Goal: Task Accomplishment & Management: Manage account settings

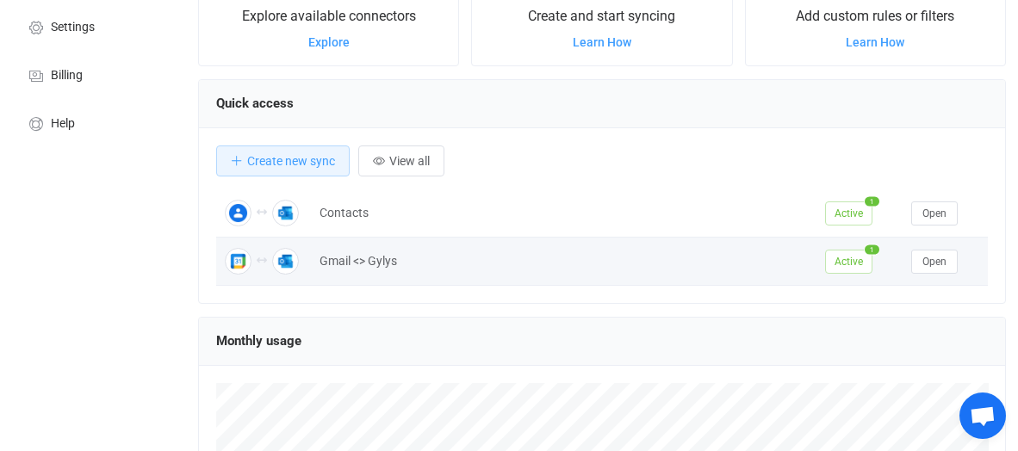
scroll to position [172, 0]
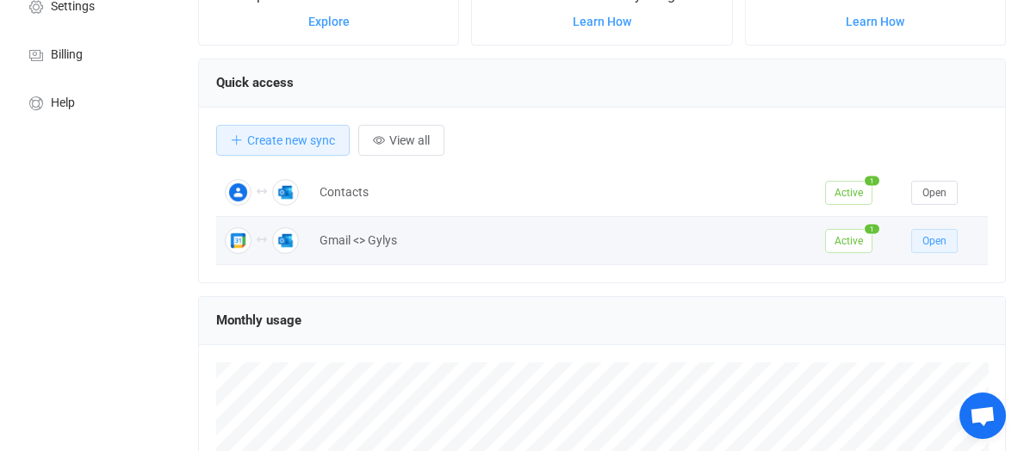
click at [928, 239] on span "Open" at bounding box center [934, 241] width 24 height 12
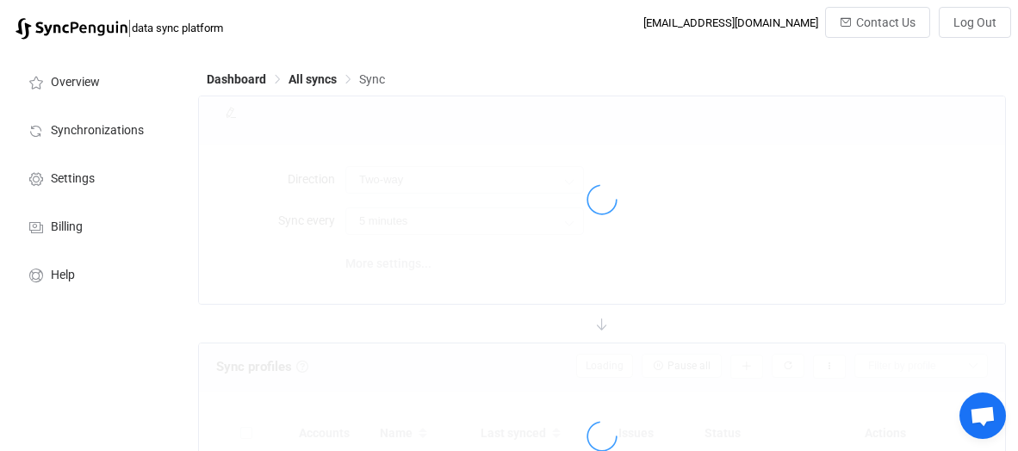
type input "10 minutes"
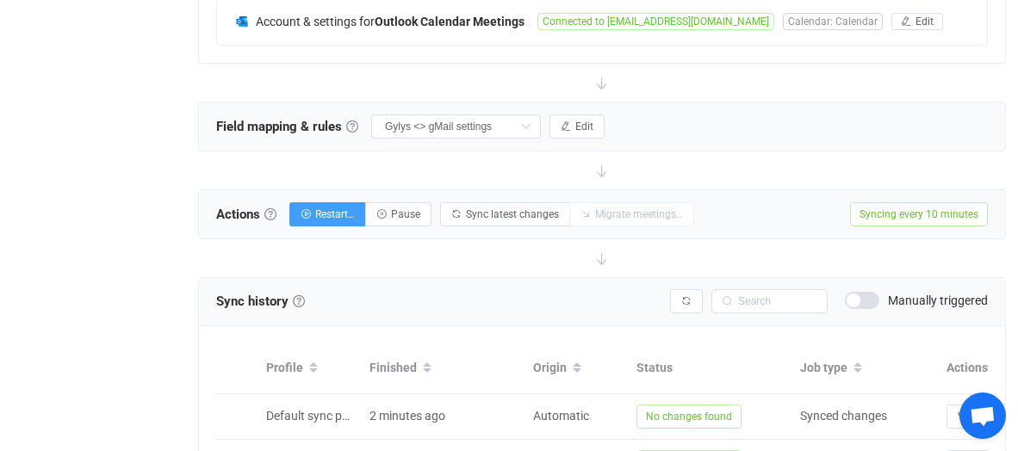
scroll to position [431, 0]
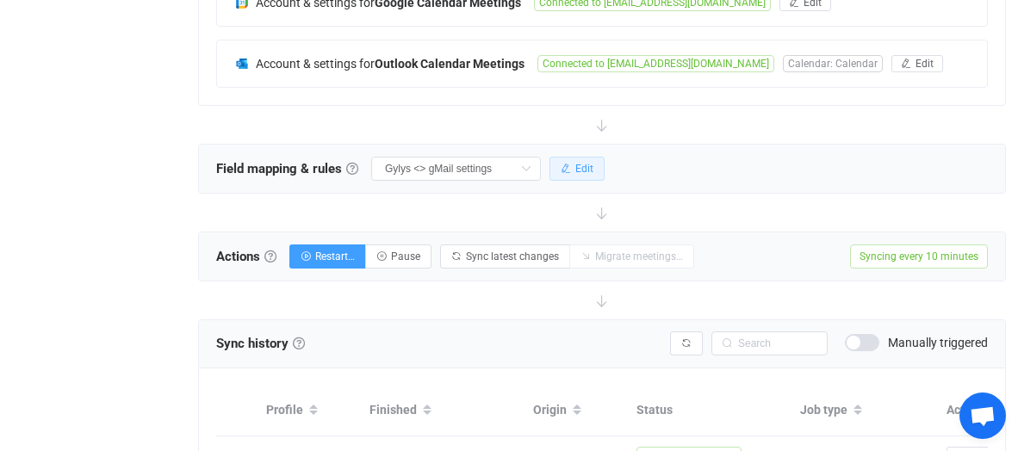
click at [586, 163] on span "Edit" at bounding box center [584, 169] width 18 height 12
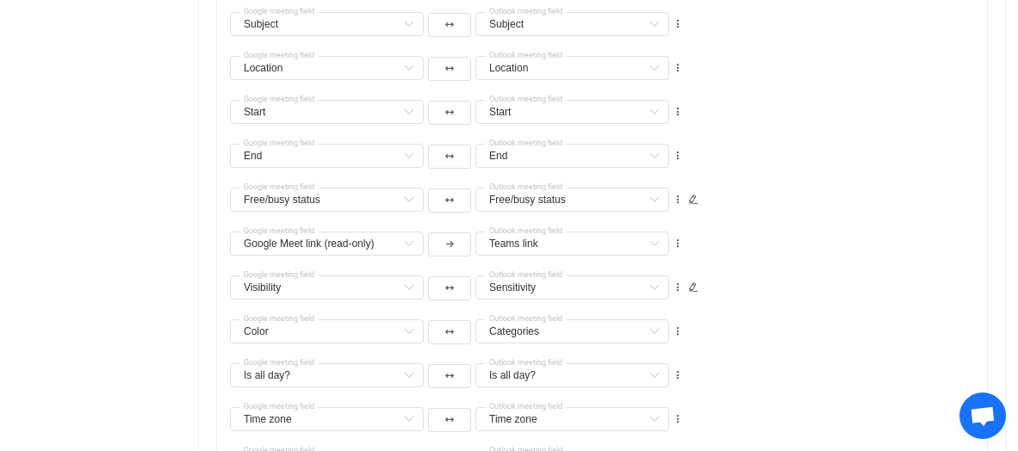
scroll to position [1550, 0]
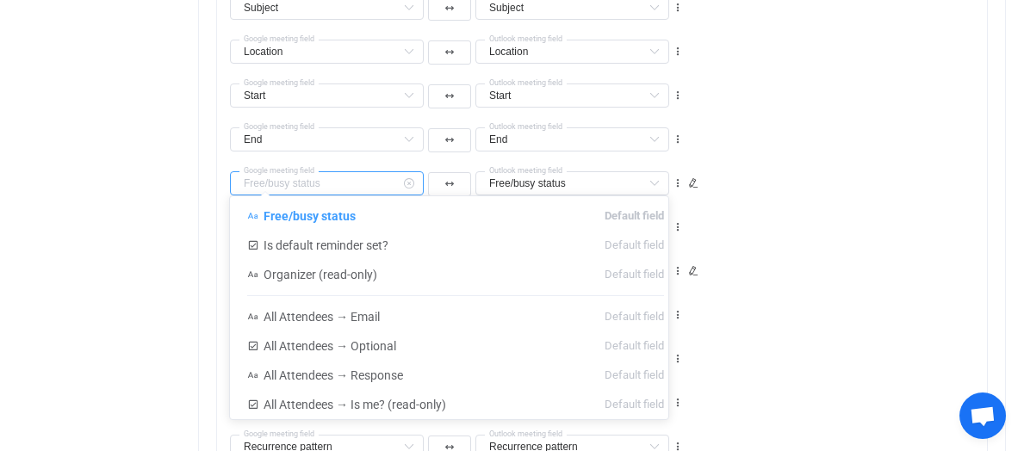
click at [329, 175] on input "text" at bounding box center [327, 183] width 194 height 24
click at [326, 213] on span "Free/busy status" at bounding box center [310, 216] width 92 height 14
type input "Free/busy status"
click at [831, 198] on div "Google Meet link (read-only) Is default reminder set? Default field Organizer (…" at bounding box center [608, 220] width 757 height 44
type input "Free/busy status"
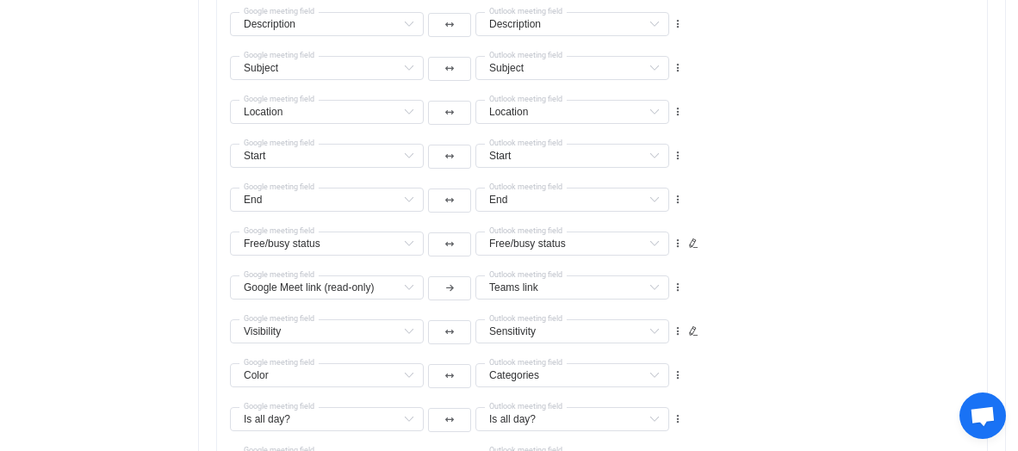
scroll to position [1464, 0]
